Goal: Check status

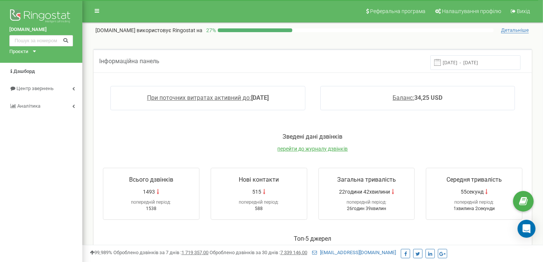
click at [465, 60] on input "[DATE] - [DATE]" at bounding box center [475, 62] width 90 height 15
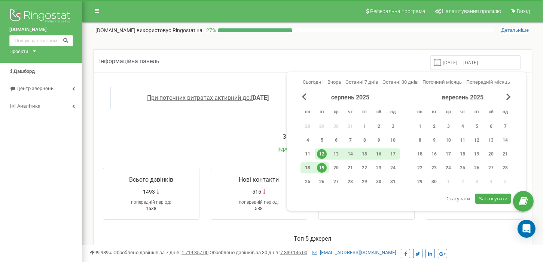
click at [320, 169] on div "19" at bounding box center [322, 168] width 10 height 10
click at [492, 199] on div "База знань" at bounding box center [494, 201] width 29 height 9
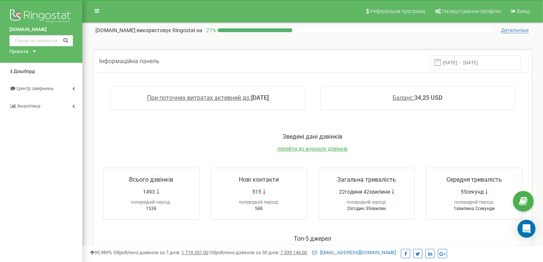
click at [459, 56] on input "[DATE] - [DATE]" at bounding box center [475, 62] width 90 height 15
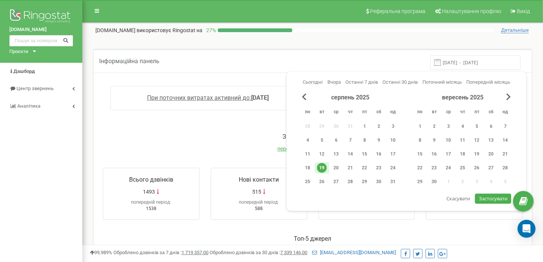
click at [451, 67] on input "[DATE] - [DATE]" at bounding box center [475, 62] width 90 height 15
drag, startPoint x: 318, startPoint y: 162, endPoint x: 326, endPoint y: 168, distance: 9.4
click at [318, 162] on div "19" at bounding box center [321, 167] width 14 height 11
click at [482, 196] on span "Застосувати" at bounding box center [493, 198] width 28 height 7
type input "19.08.2025 - 19.08.2025"
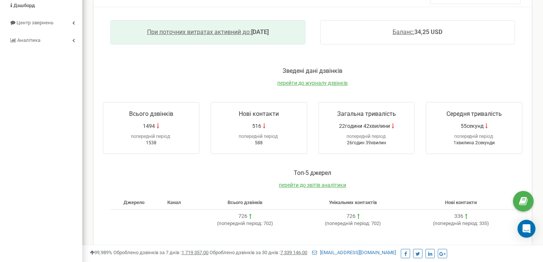
scroll to position [43, 0]
